Goal: Task Accomplishment & Management: Use online tool/utility

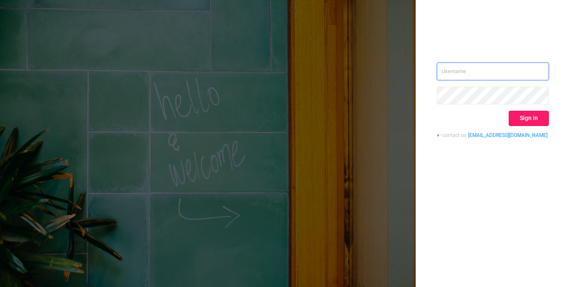
type input "[EMAIL_ADDRESS][DOMAIN_NAME]"
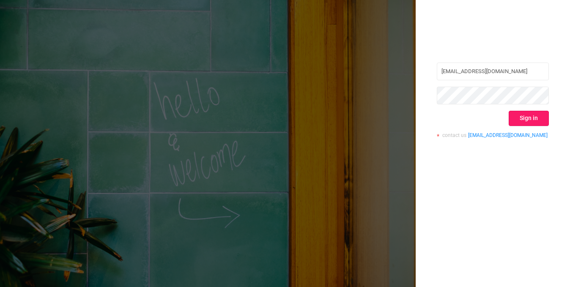
click at [535, 121] on button "Sign in" at bounding box center [529, 118] width 40 height 15
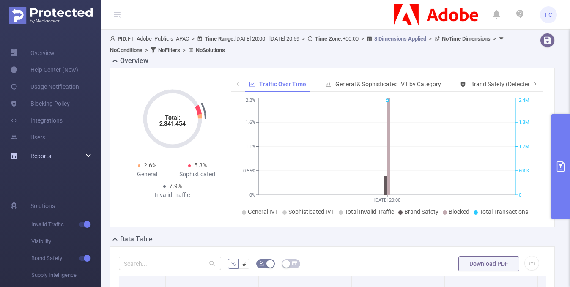
click at [63, 158] on div "Reports" at bounding box center [50, 156] width 101 height 17
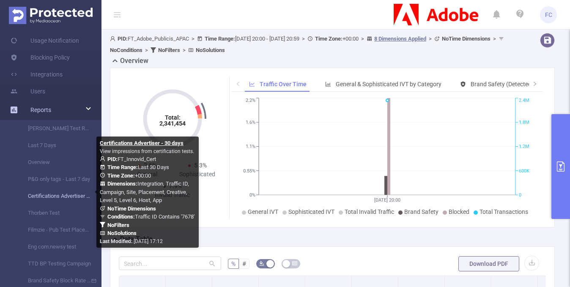
click at [55, 198] on link "Certifications Advertiser - 30 days" at bounding box center [54, 196] width 74 height 17
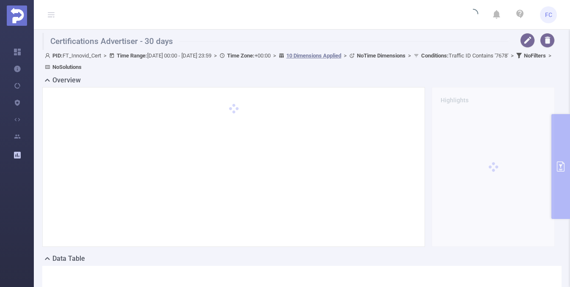
type input "[DATE] 00:00"
type input "[DATE] 23:59"
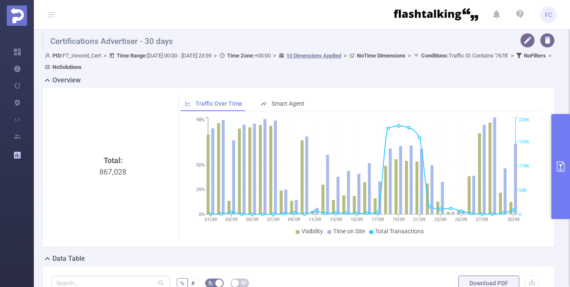
scroll to position [215, 0]
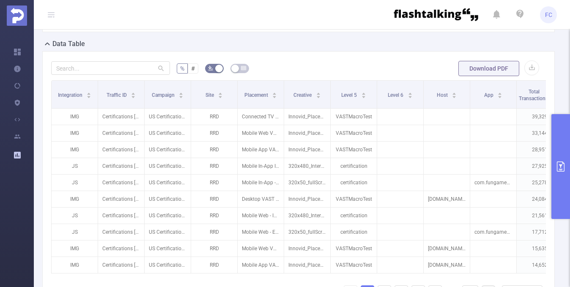
click at [564, 140] on button "primary" at bounding box center [560, 166] width 19 height 105
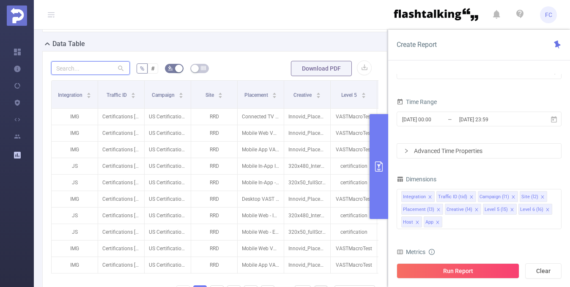
click at [95, 73] on input "text" at bounding box center [90, 68] width 79 height 14
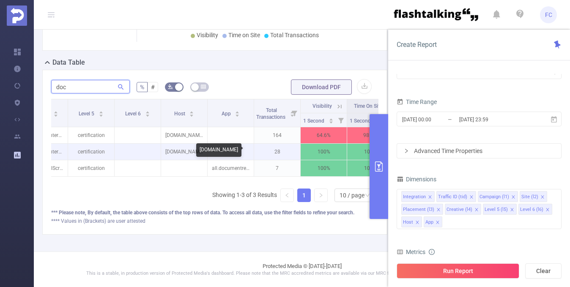
scroll to position [0, 279]
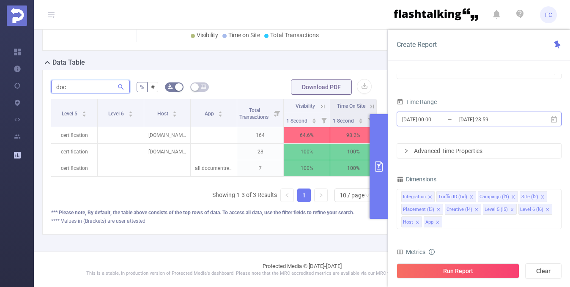
type input "doc"
click at [421, 122] on input "[DATE] 00:00" at bounding box center [435, 119] width 68 height 11
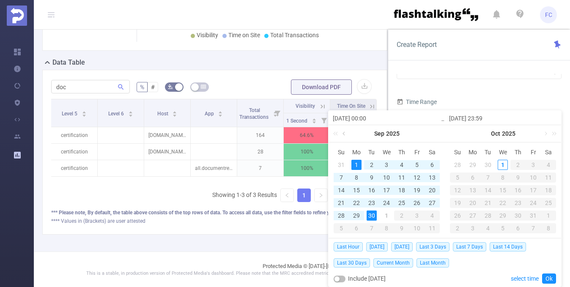
click at [342, 135] on link at bounding box center [345, 133] width 8 height 17
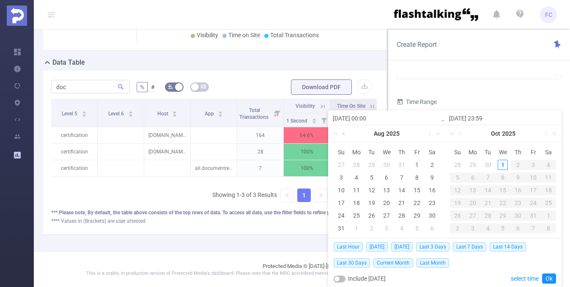
click at [342, 134] on link at bounding box center [345, 133] width 8 height 17
click at [372, 164] on div "1" at bounding box center [372, 165] width 10 height 10
click at [503, 164] on div "1" at bounding box center [503, 165] width 10 height 10
type input "[DATE] 00:00"
type input "[DATE] 23:59"
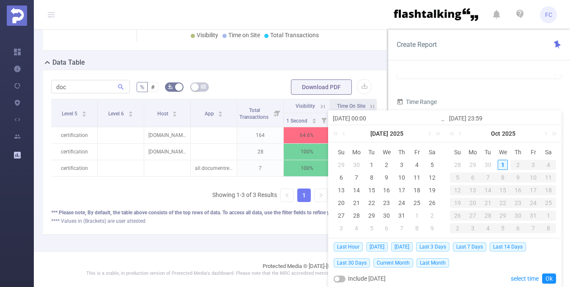
type input "[DATE] 00:00"
type input "[DATE] 23:59"
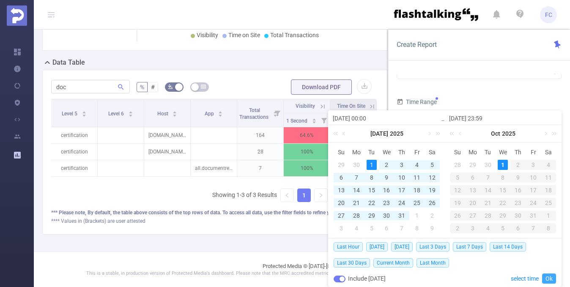
click at [551, 282] on link "Ok" at bounding box center [549, 279] width 14 height 10
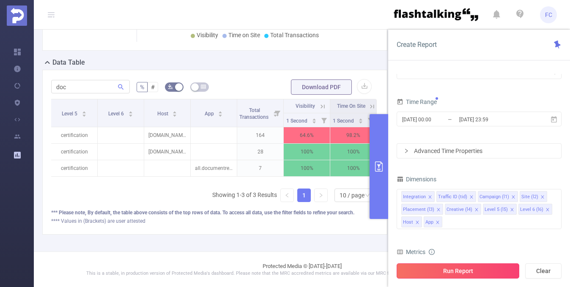
click at [471, 268] on button "Run Report" at bounding box center [458, 270] width 123 height 15
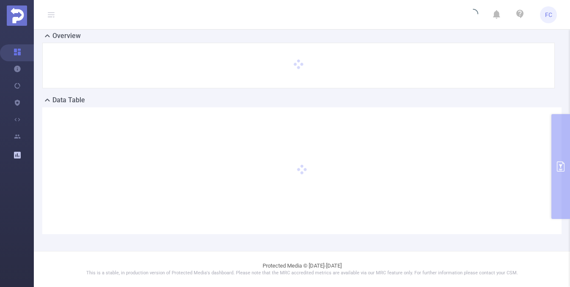
scroll to position [25, 0]
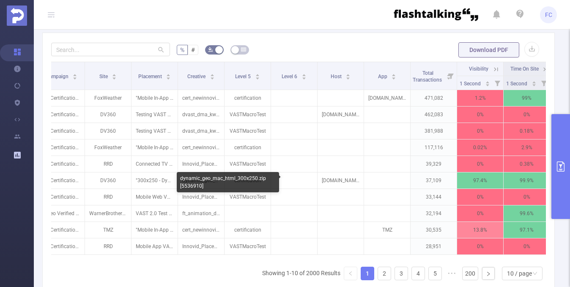
scroll to position [0, 112]
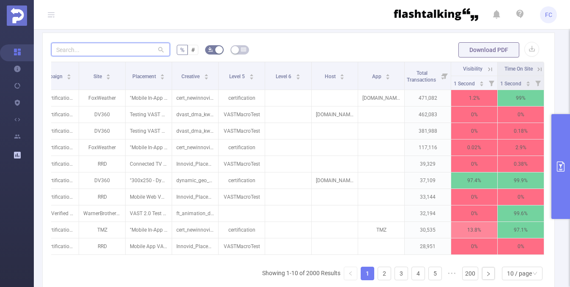
click at [109, 52] on input "text" at bounding box center [110, 50] width 119 height 14
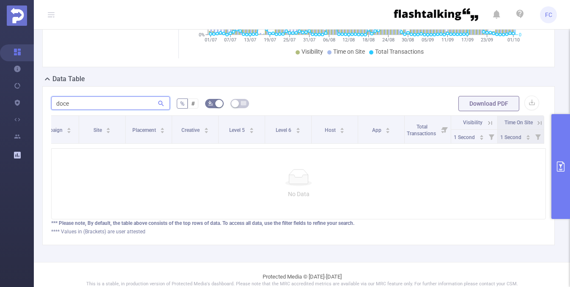
scroll to position [171, 0]
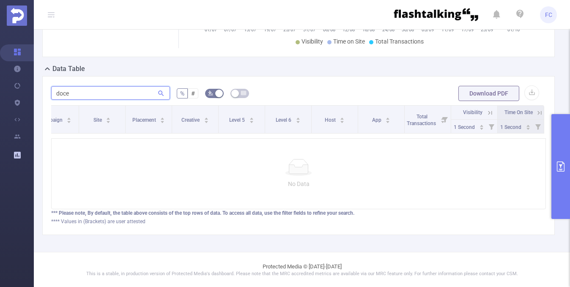
scroll to position [171, 0]
type input "doce"
click at [557, 163] on icon "primary" at bounding box center [561, 166] width 8 height 10
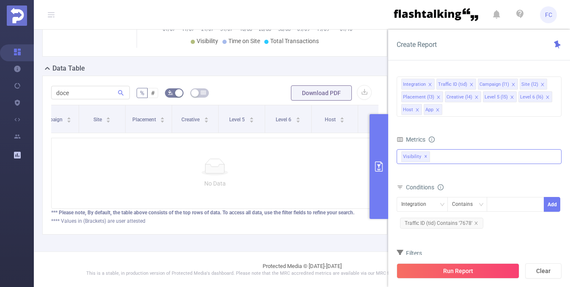
click at [445, 154] on div "Visibility ✕" at bounding box center [479, 156] width 165 height 15
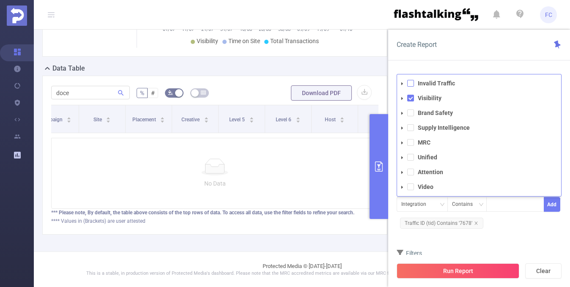
click at [409, 82] on span at bounding box center [410, 83] width 7 height 7
click at [402, 83] on icon "icon: caret-down" at bounding box center [402, 83] width 2 height 3
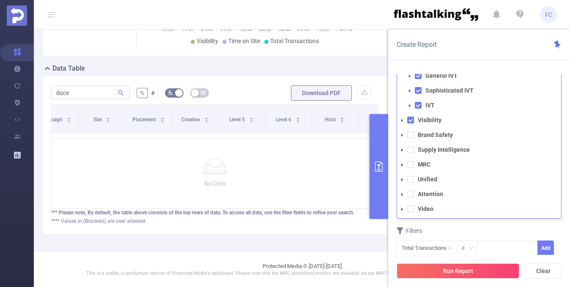
click at [402, 209] on icon "icon: caret-down" at bounding box center [402, 209] width 2 height 3
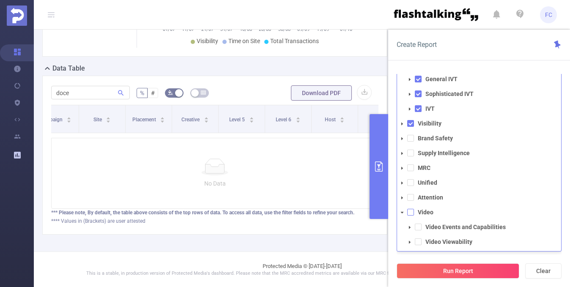
click at [410, 214] on span at bounding box center [410, 212] width 7 height 7
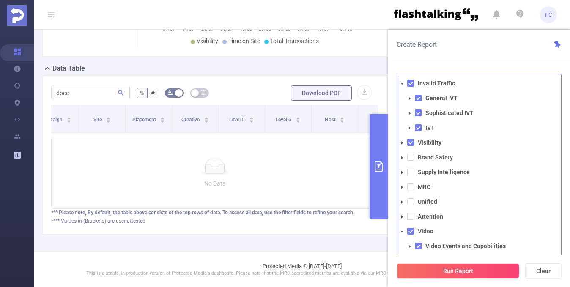
click at [402, 201] on icon "icon: caret-down" at bounding box center [402, 202] width 4 height 4
click at [402, 186] on icon "icon: caret-down" at bounding box center [402, 187] width 2 height 3
click at [420, 200] on span at bounding box center [418, 201] width 7 height 7
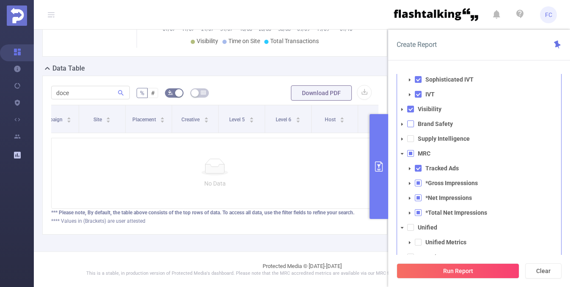
click at [411, 126] on span at bounding box center [410, 123] width 7 height 7
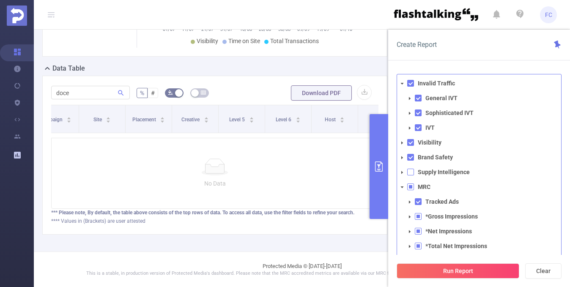
click at [410, 172] on span at bounding box center [410, 172] width 7 height 7
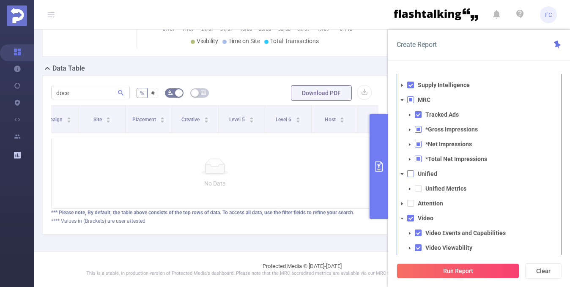
click at [411, 173] on span at bounding box center [410, 173] width 7 height 7
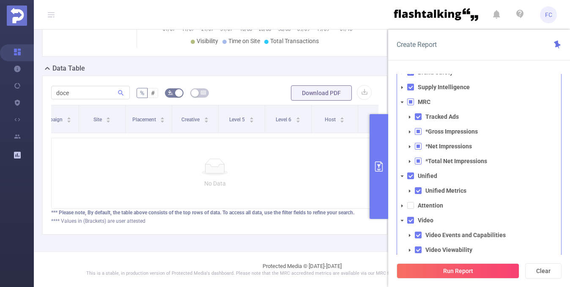
click at [404, 207] on icon "icon: caret-down" at bounding box center [402, 206] width 4 height 4
click at [407, 206] on span at bounding box center [410, 205] width 7 height 7
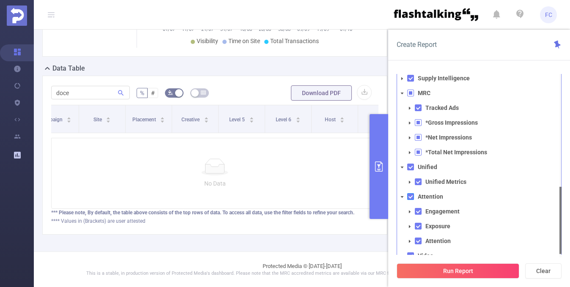
scroll to position [28, 0]
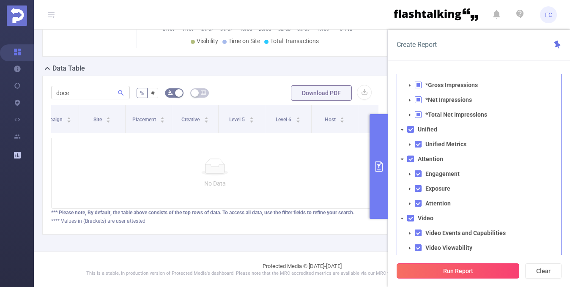
click at [433, 267] on button "Run Report" at bounding box center [458, 270] width 123 height 15
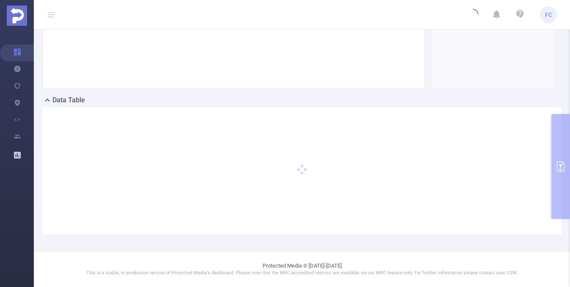
scroll to position [139, 0]
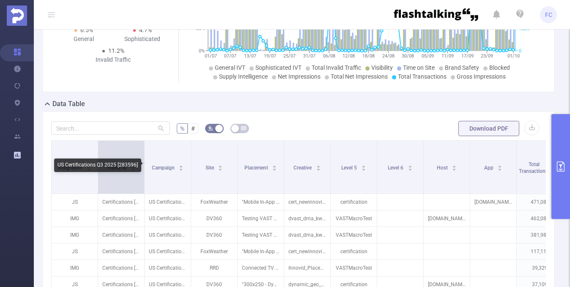
scroll to position [129, 0]
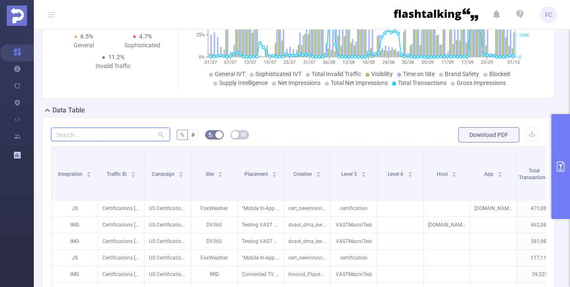
click at [91, 139] on input "text" at bounding box center [110, 135] width 119 height 14
type input "d"
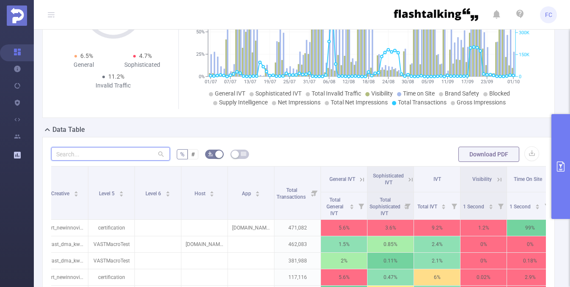
scroll to position [0, 0]
